Goal: Information Seeking & Learning: Learn about a topic

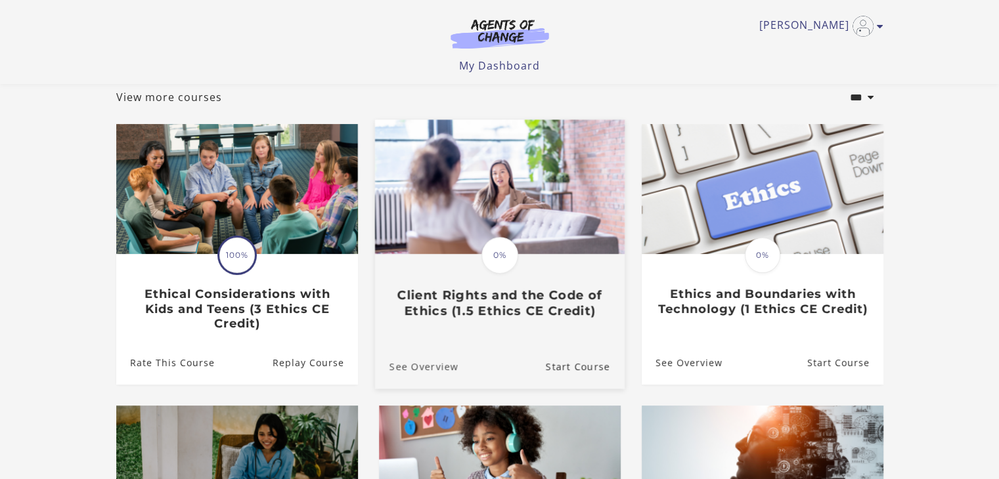
scroll to position [197, 0]
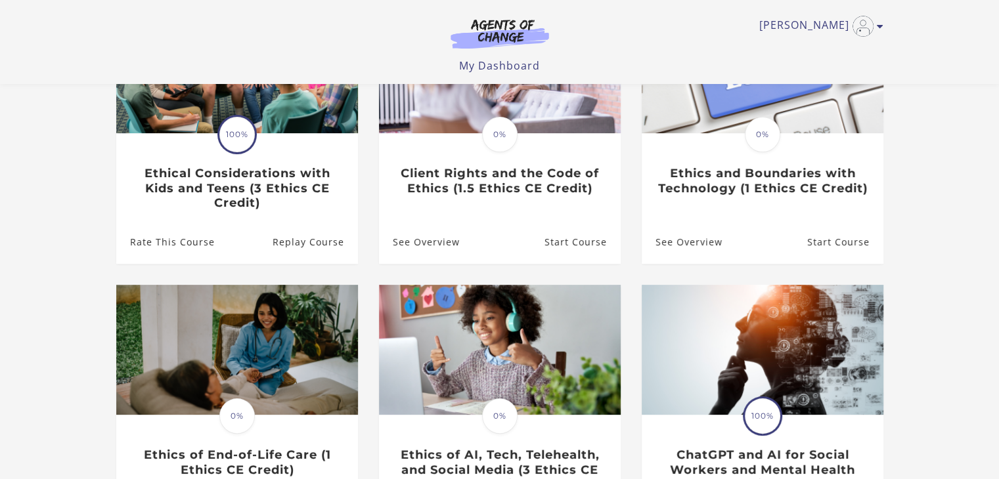
click at [51, 232] on section "**********" at bounding box center [499, 236] width 999 height 704
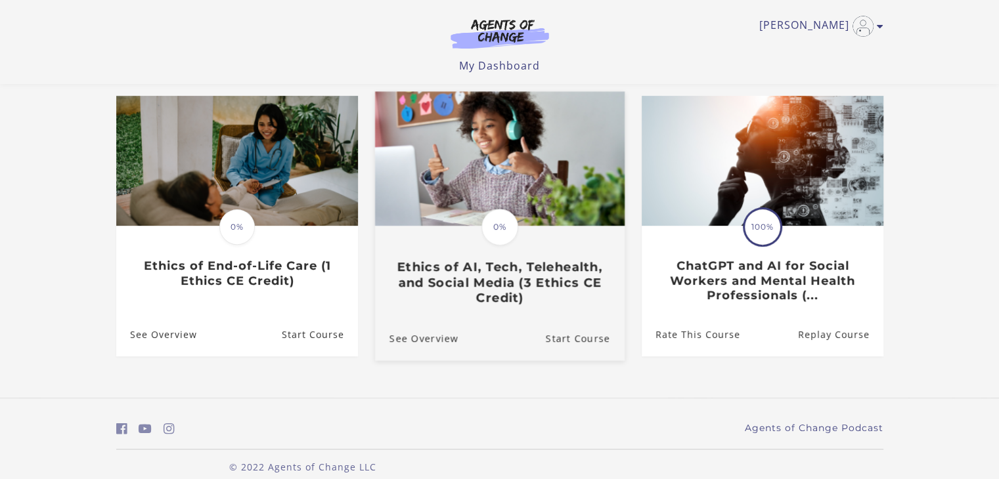
scroll to position [394, 0]
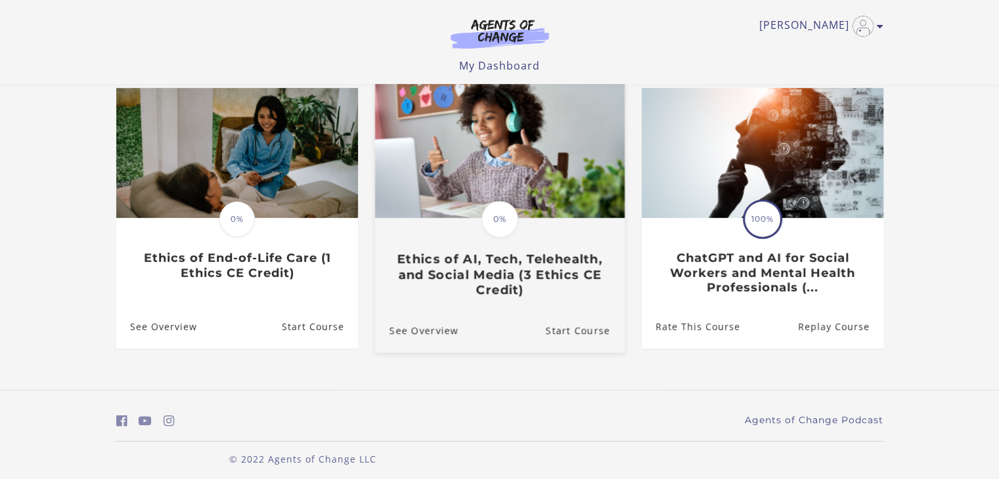
click at [519, 169] on img at bounding box center [498, 150] width 249 height 135
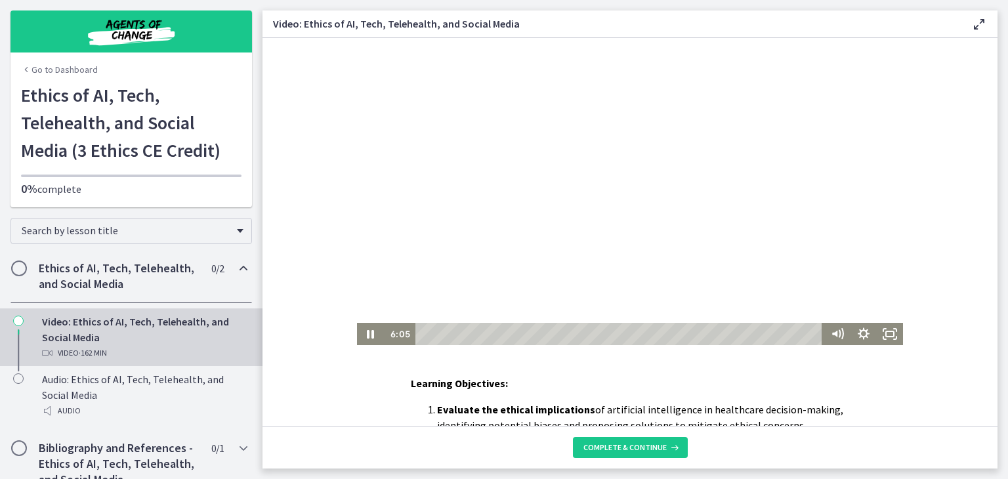
click at [615, 178] on div at bounding box center [630, 191] width 546 height 307
click at [637, 195] on div at bounding box center [630, 191] width 546 height 307
click at [553, 202] on div at bounding box center [630, 191] width 546 height 307
click at [615, 162] on div at bounding box center [630, 191] width 546 height 307
click at [575, 167] on div at bounding box center [630, 191] width 546 height 307
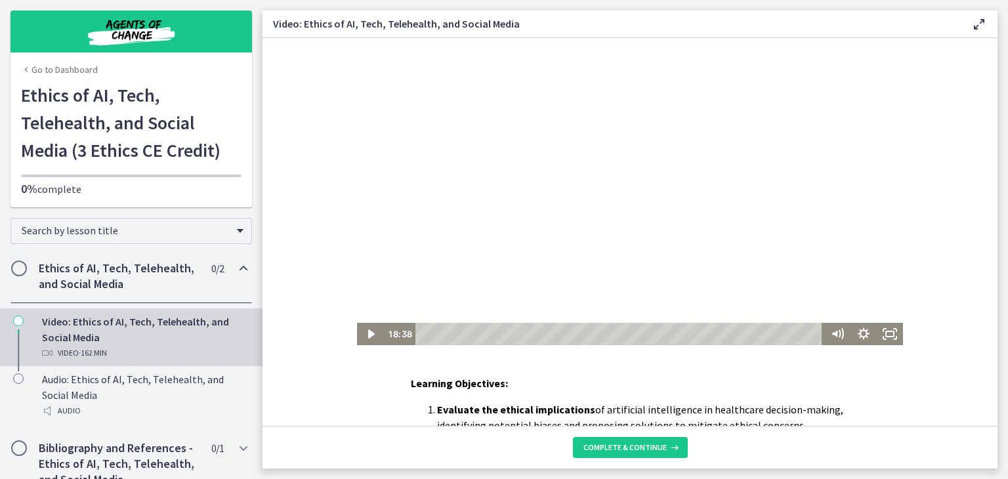
click at [593, 200] on div at bounding box center [630, 191] width 546 height 307
click at [630, 171] on div at bounding box center [630, 191] width 546 height 307
click at [368, 330] on icon "Play Video" at bounding box center [372, 334] width 32 height 27
click at [716, 182] on div at bounding box center [630, 191] width 546 height 307
click at [574, 173] on div at bounding box center [630, 191] width 546 height 307
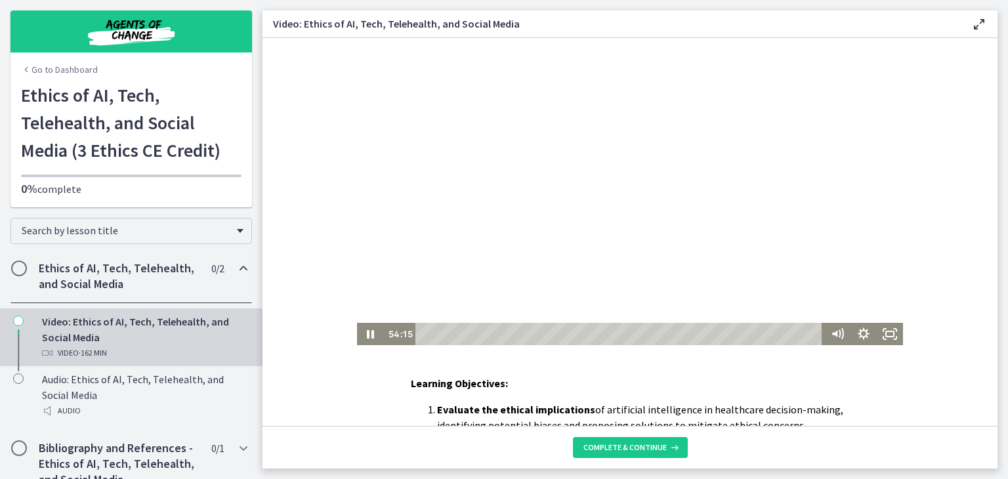
click at [607, 152] on div at bounding box center [630, 191] width 546 height 307
